Goal: Task Accomplishment & Management: Manage account settings

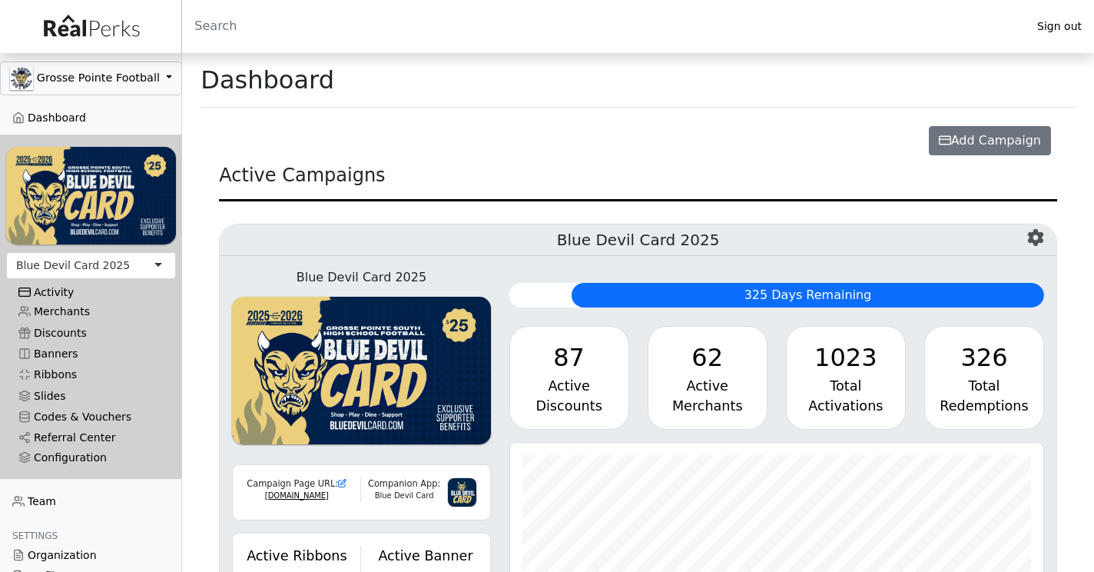
scroll to position [177, 534]
click at [68, 433] on link "Referral Center" at bounding box center [91, 437] width 170 height 21
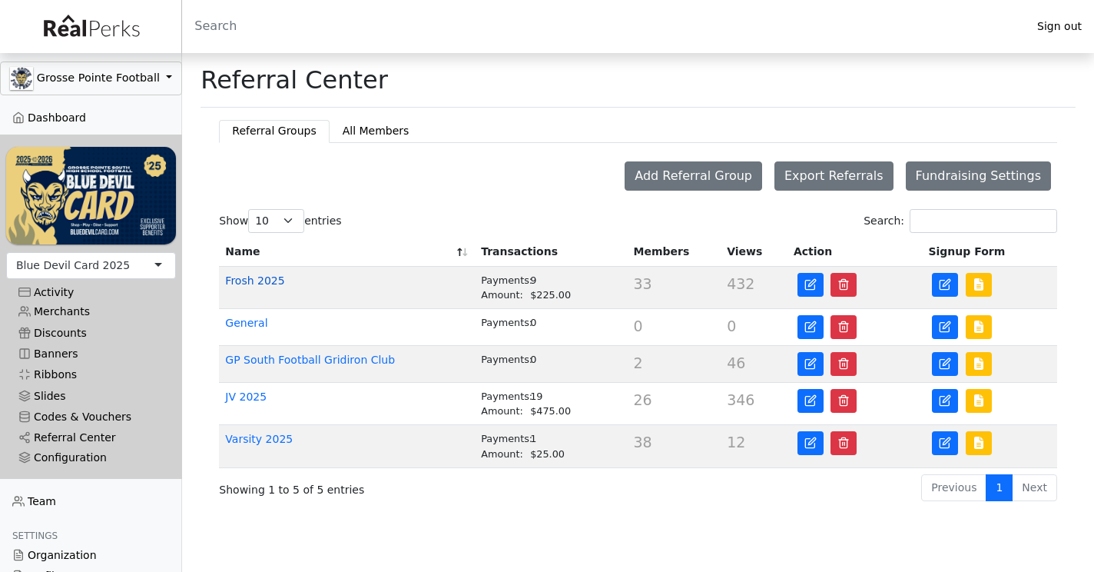
click at [274, 280] on link "Frosh 2025" at bounding box center [254, 280] width 59 height 12
click at [260, 396] on link "JV 2025" at bounding box center [246, 396] width 42 height 12
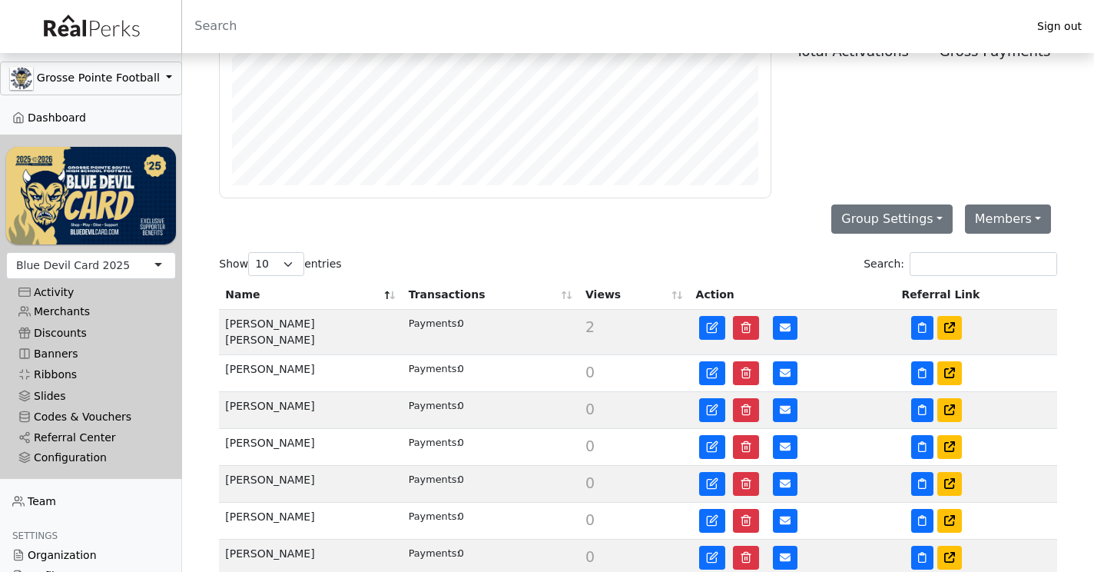
scroll to position [107, 0]
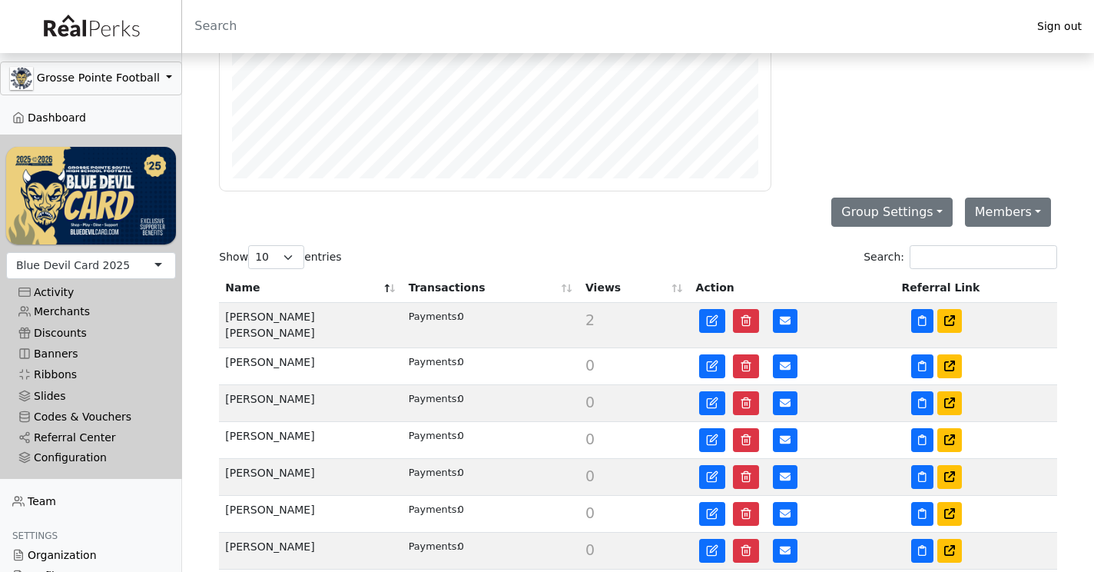
click at [395, 285] on th "Name" at bounding box center [310, 288] width 183 height 29
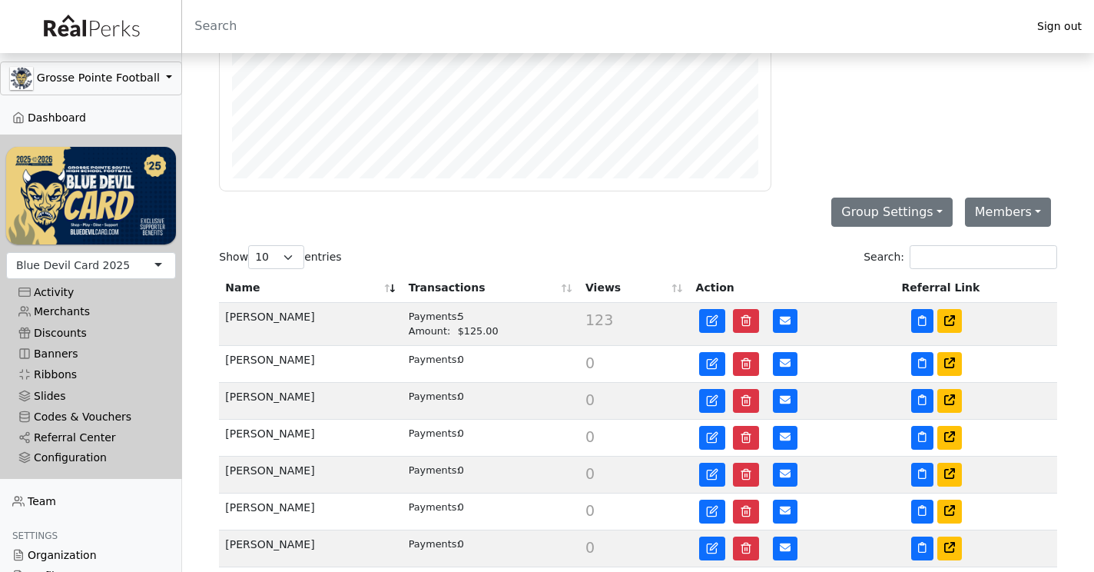
click at [463, 294] on th "Transactions" at bounding box center [491, 288] width 177 height 29
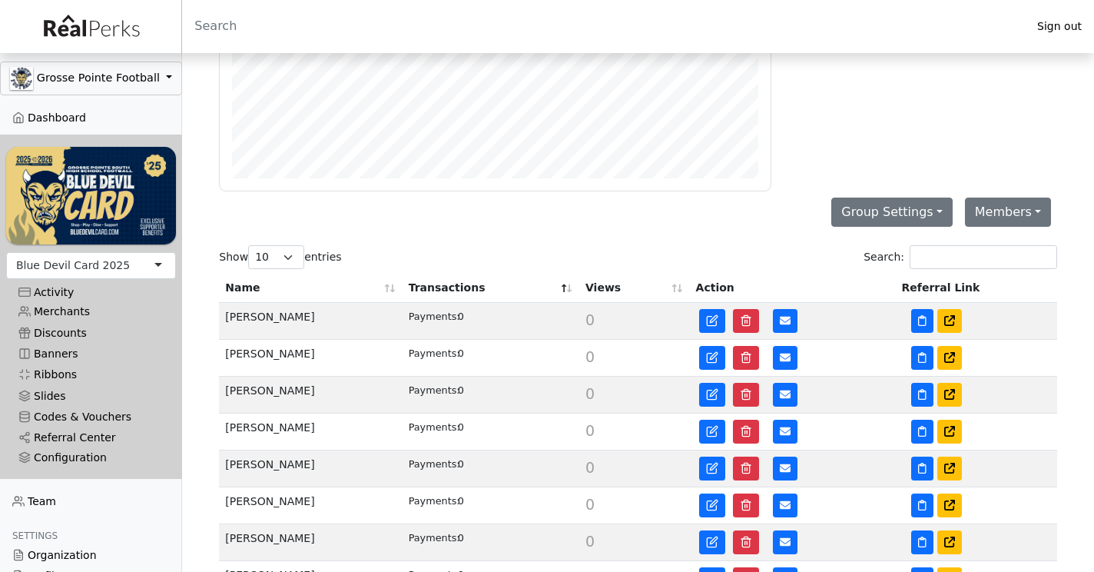
click at [457, 291] on th "Transactions" at bounding box center [491, 288] width 177 height 29
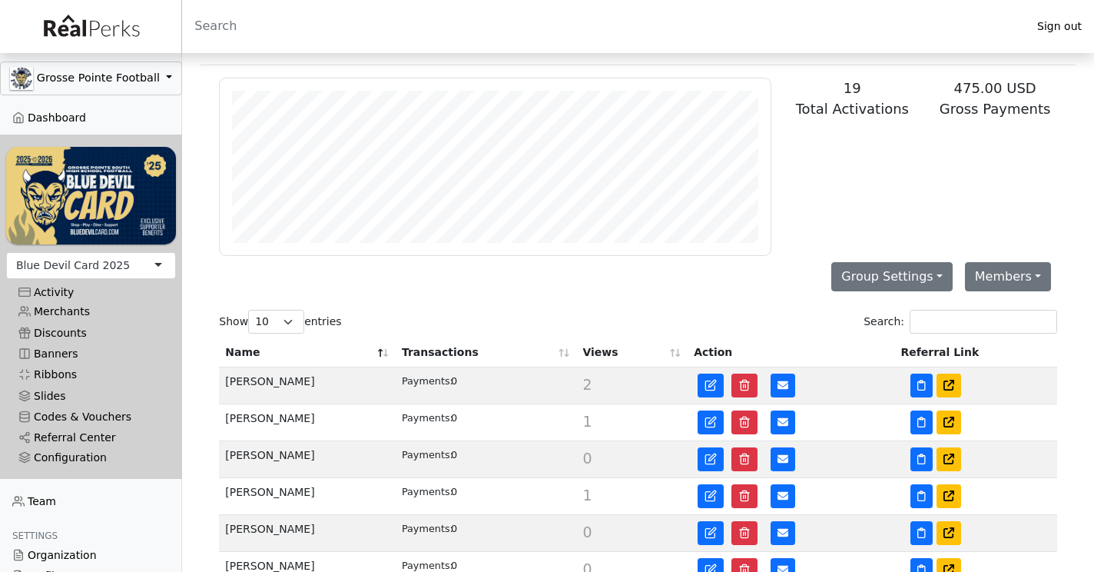
scroll to position [45, 0]
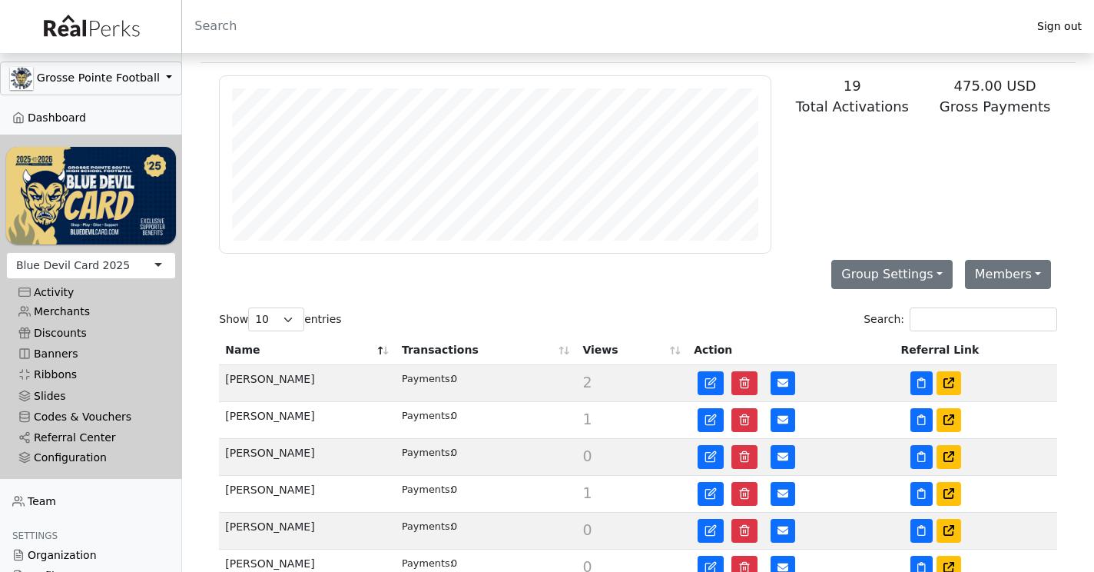
click at [382, 351] on th "Name" at bounding box center [307, 350] width 177 height 29
click at [558, 358] on th "Transactions" at bounding box center [486, 349] width 181 height 29
click at [553, 356] on th "Transactions" at bounding box center [486, 349] width 181 height 29
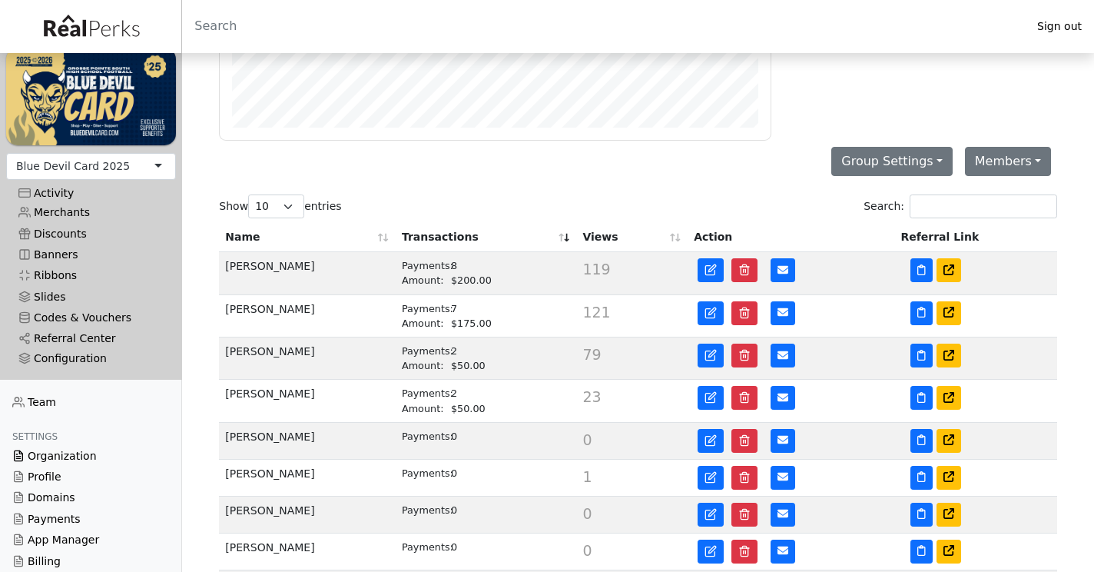
scroll to position [104, 0]
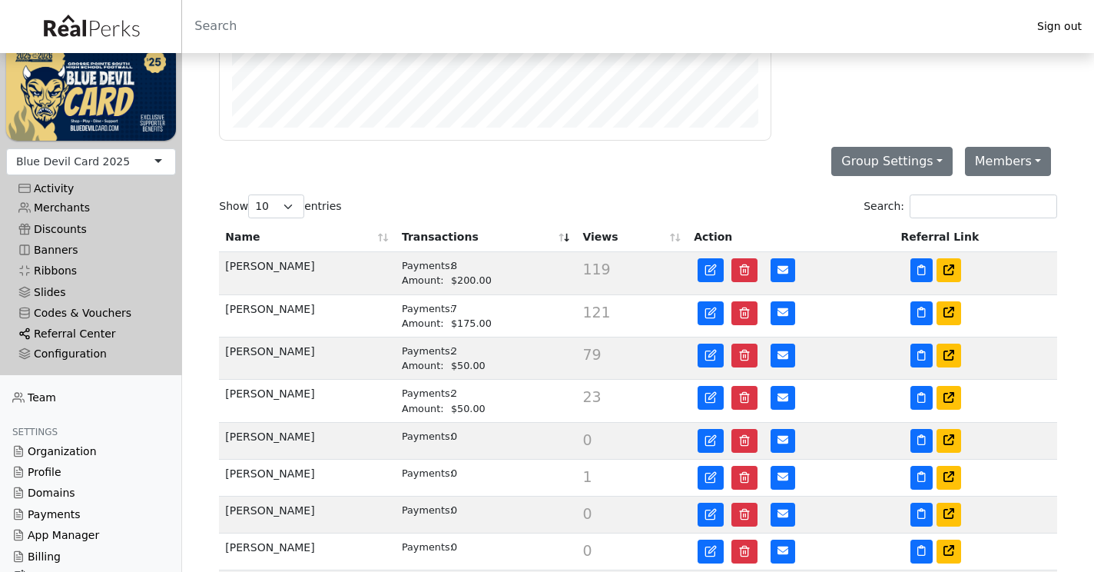
click at [88, 340] on link "Referral Center" at bounding box center [91, 334] width 170 height 21
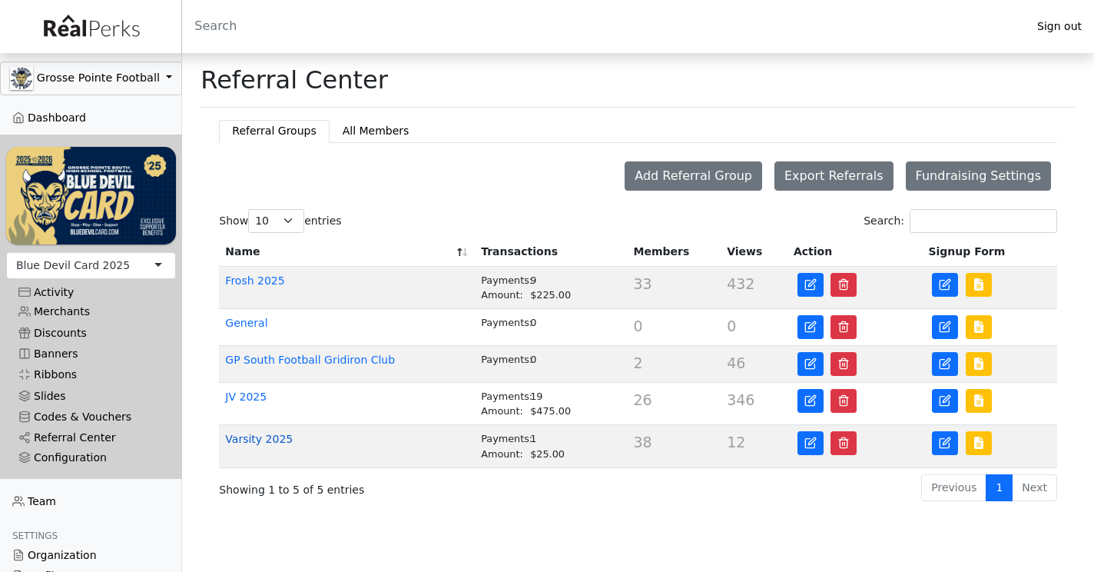
click at [255, 439] on link "Varsity 2025" at bounding box center [259, 439] width 68 height 12
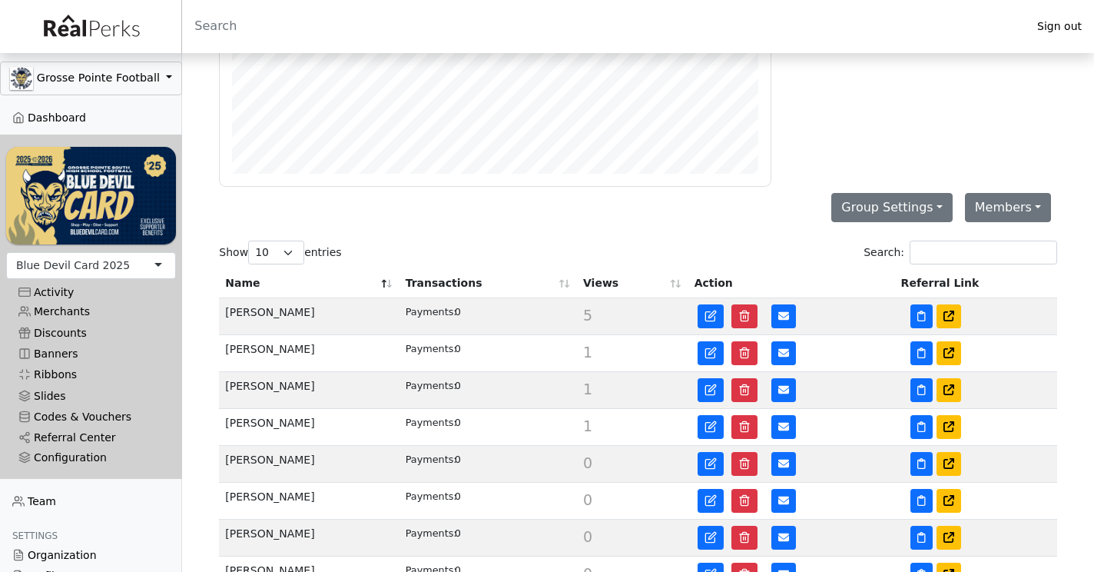
scroll to position [124, 0]
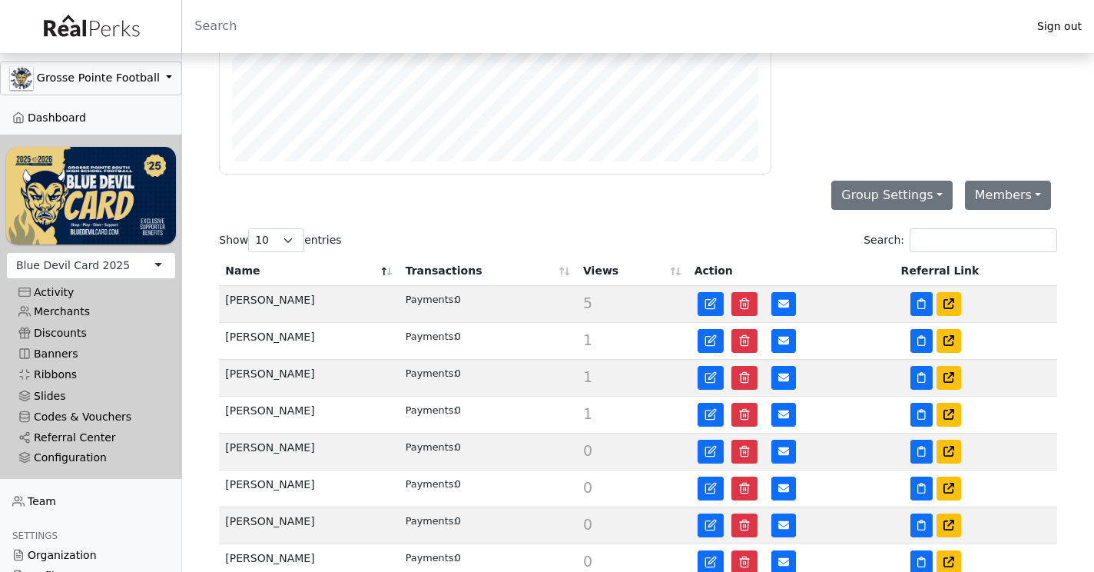
click at [562, 270] on th "Transactions" at bounding box center [489, 271] width 178 height 29
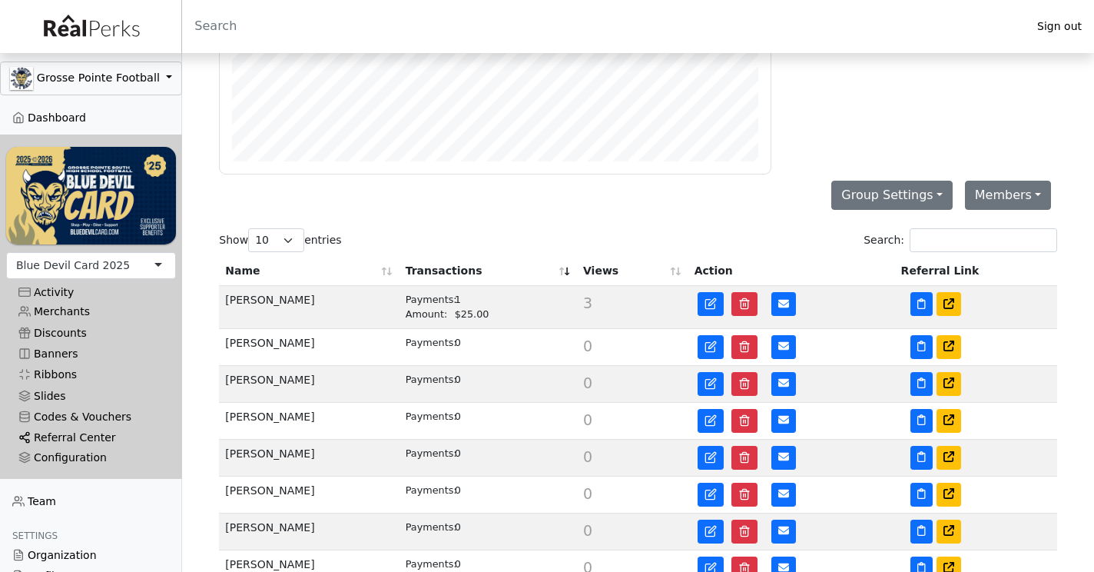
click at [55, 435] on link "Referral Center" at bounding box center [91, 437] width 170 height 21
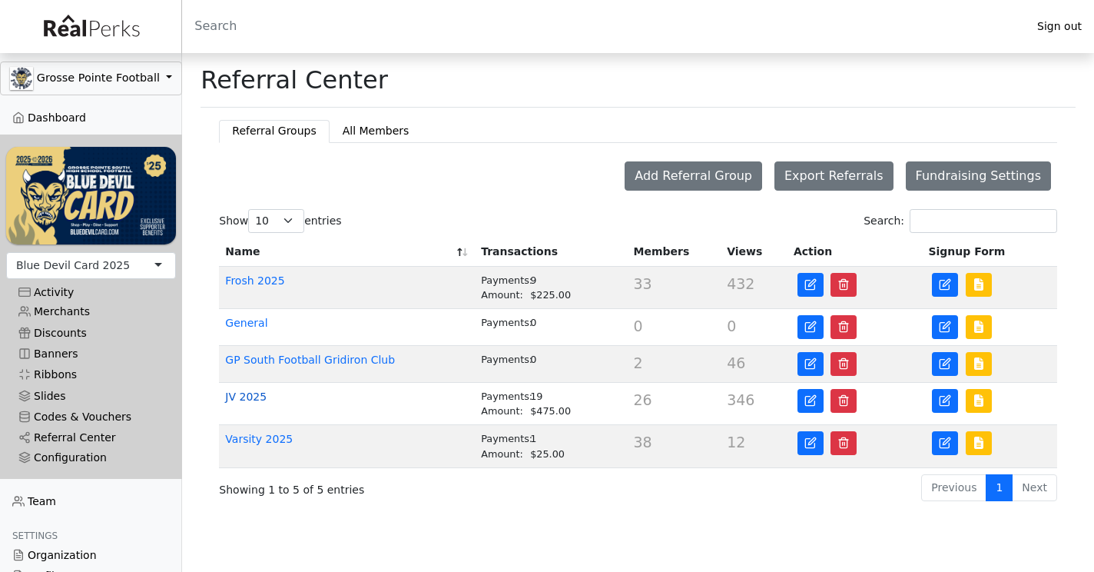
click at [250, 399] on link "JV 2025" at bounding box center [246, 396] width 42 height 12
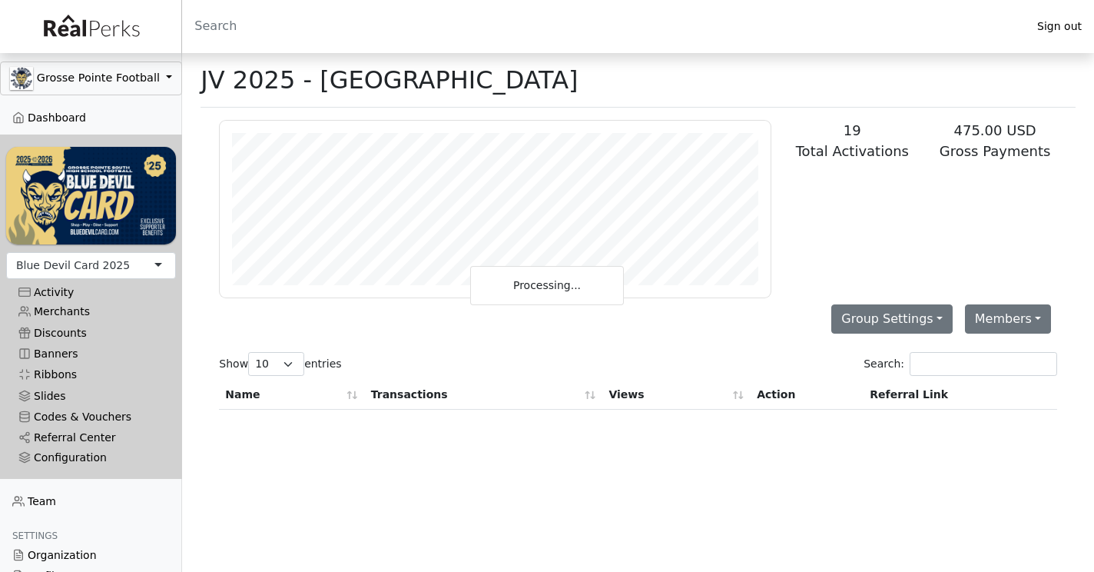
scroll to position [177, 551]
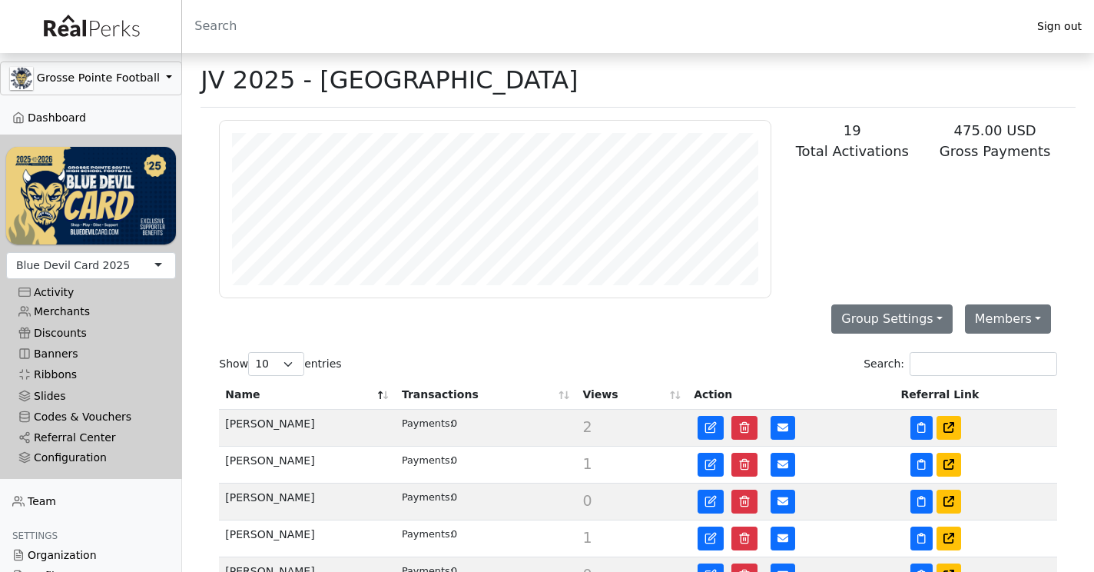
click at [561, 394] on th "Transactions" at bounding box center [486, 394] width 181 height 29
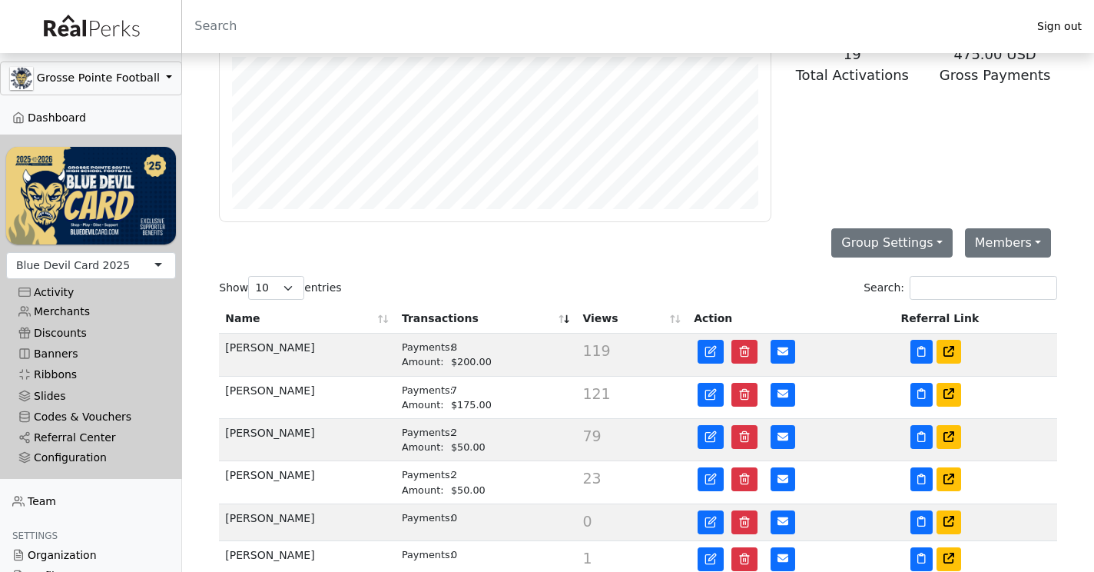
scroll to position [81, 0]
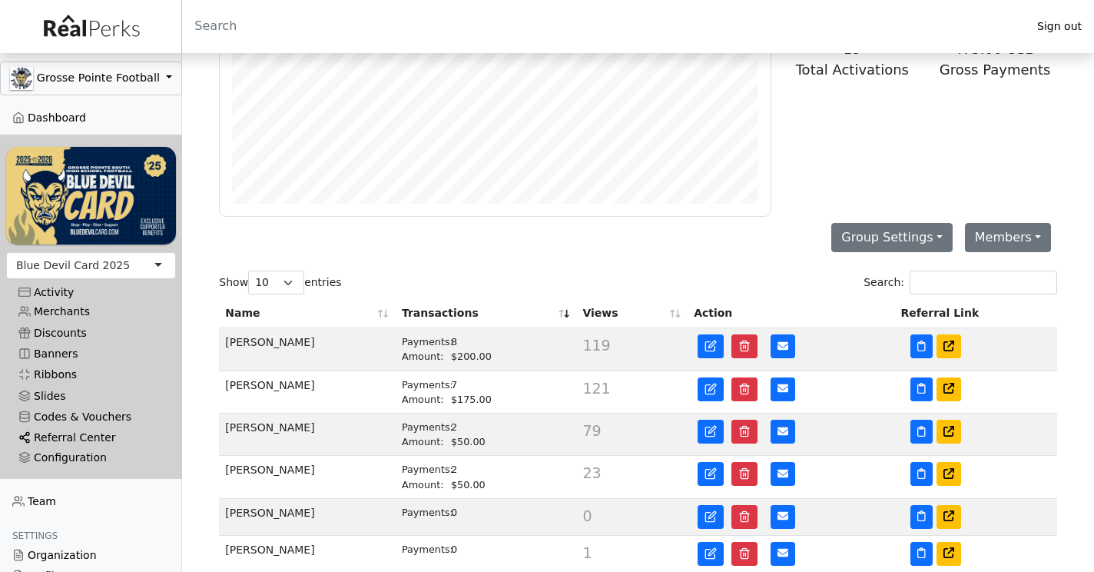
click at [86, 433] on link "Referral Center" at bounding box center [91, 437] width 170 height 21
